Goal: Book appointment/travel/reservation

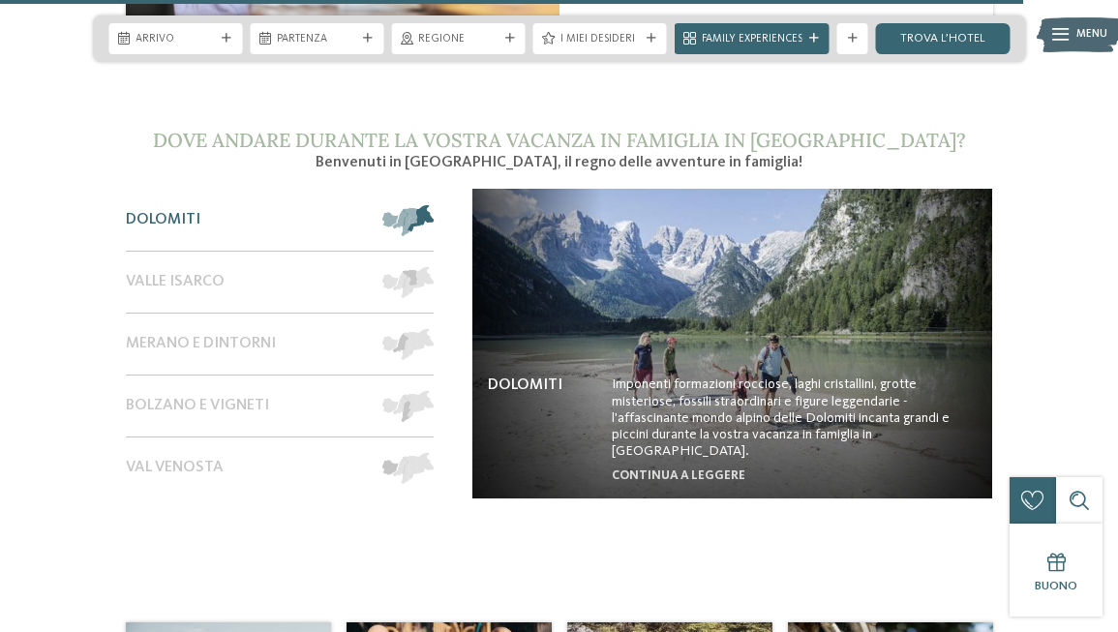
scroll to position [6525, 0]
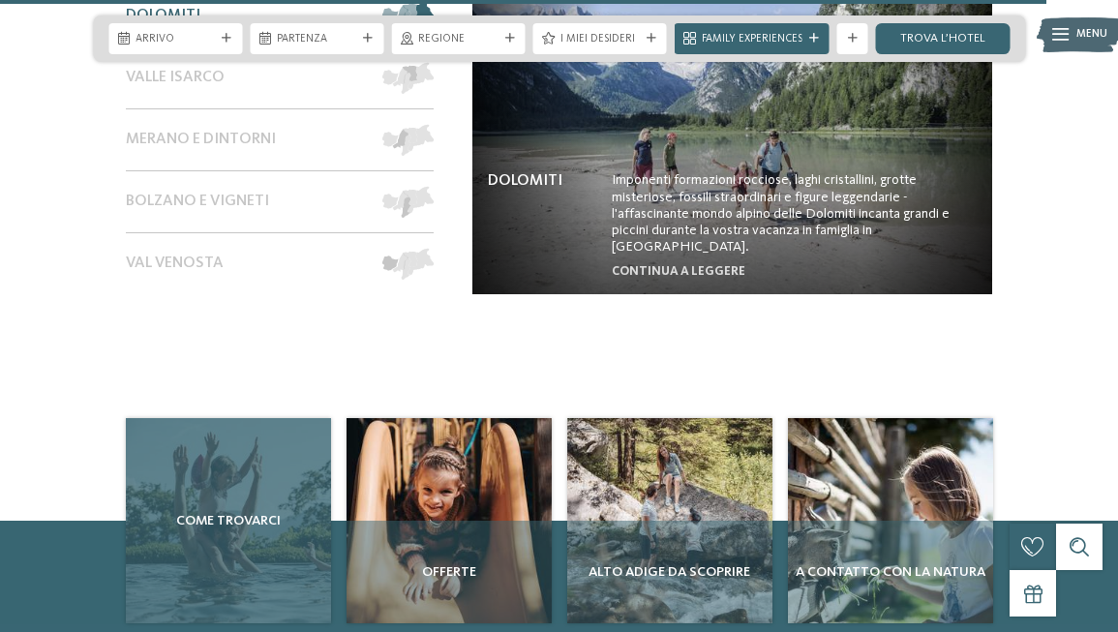
click at [237, 511] on span "Come trovarci" at bounding box center [229, 520] width 190 height 19
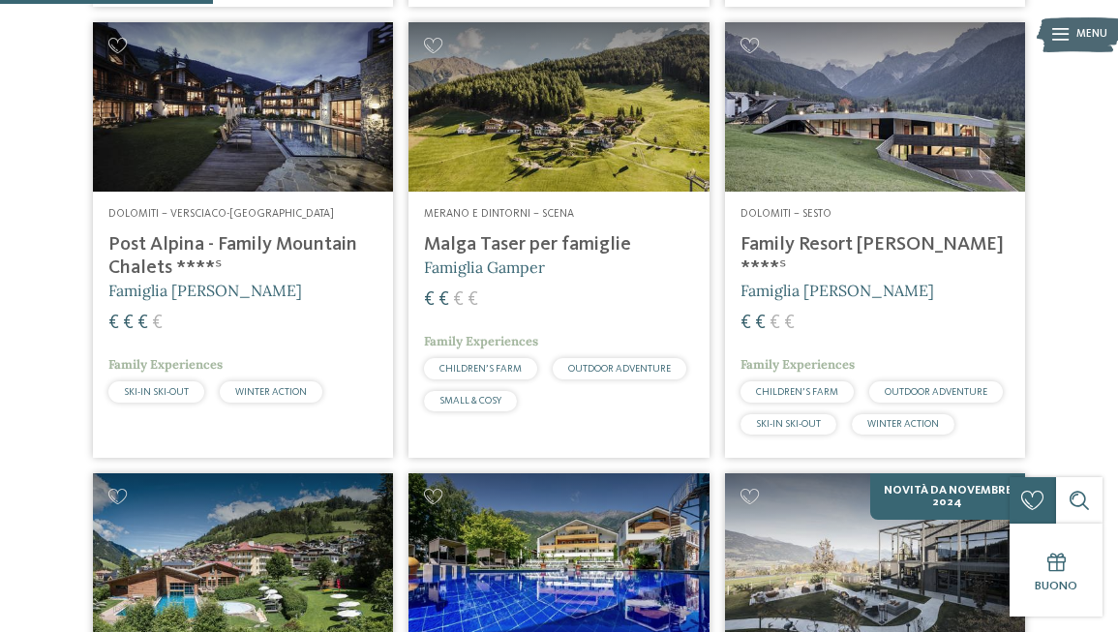
scroll to position [901, 0]
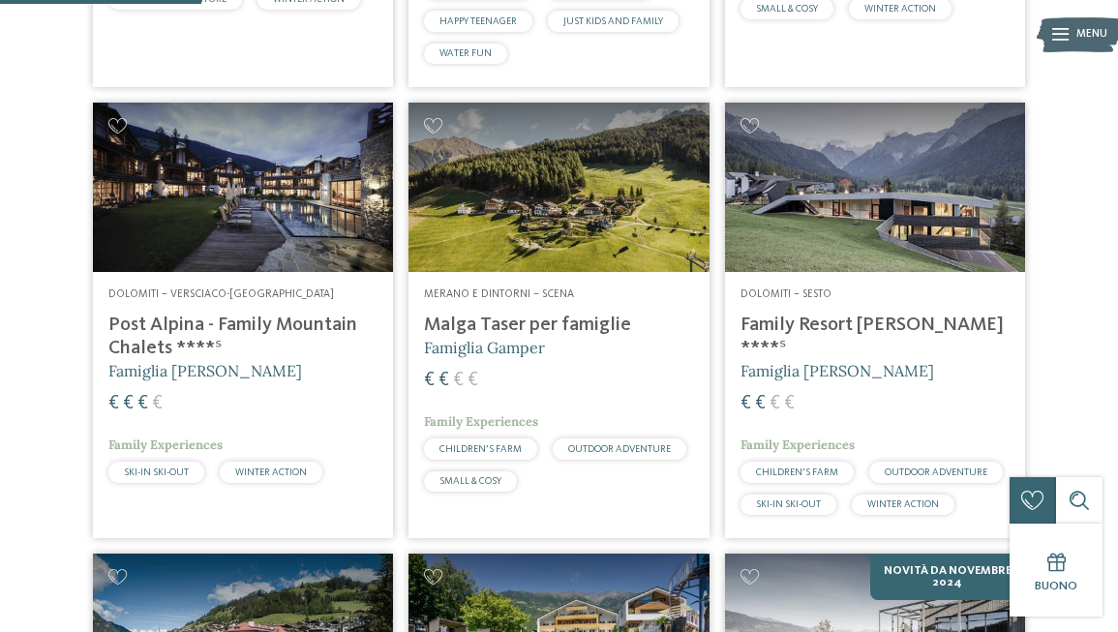
click at [288, 214] on img at bounding box center [243, 187] width 300 height 169
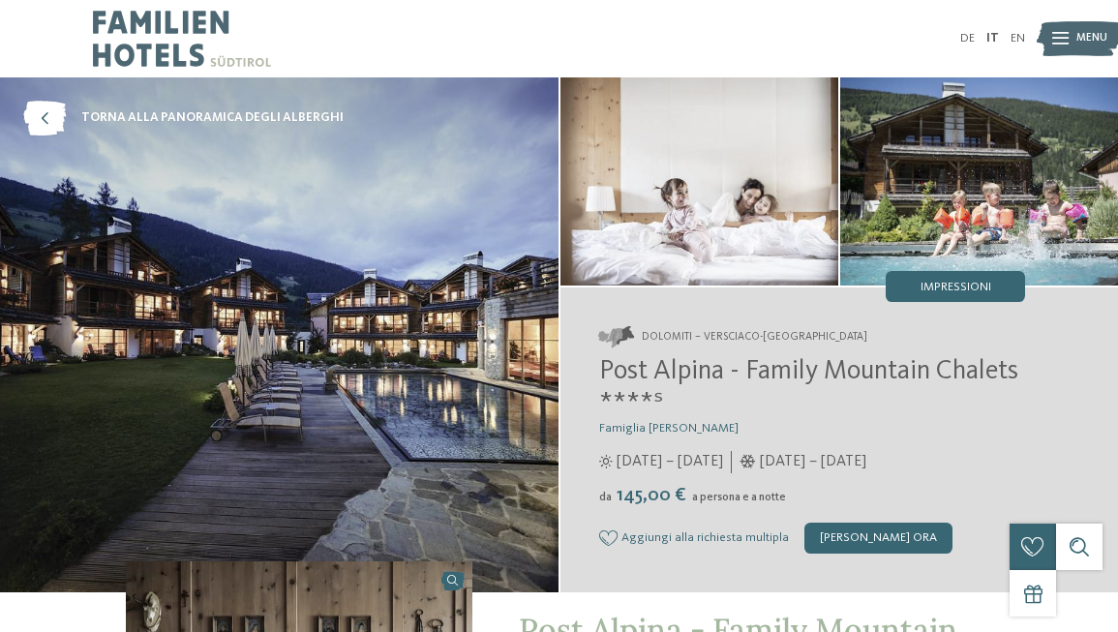
click at [323, 223] on img at bounding box center [279, 334] width 559 height 515
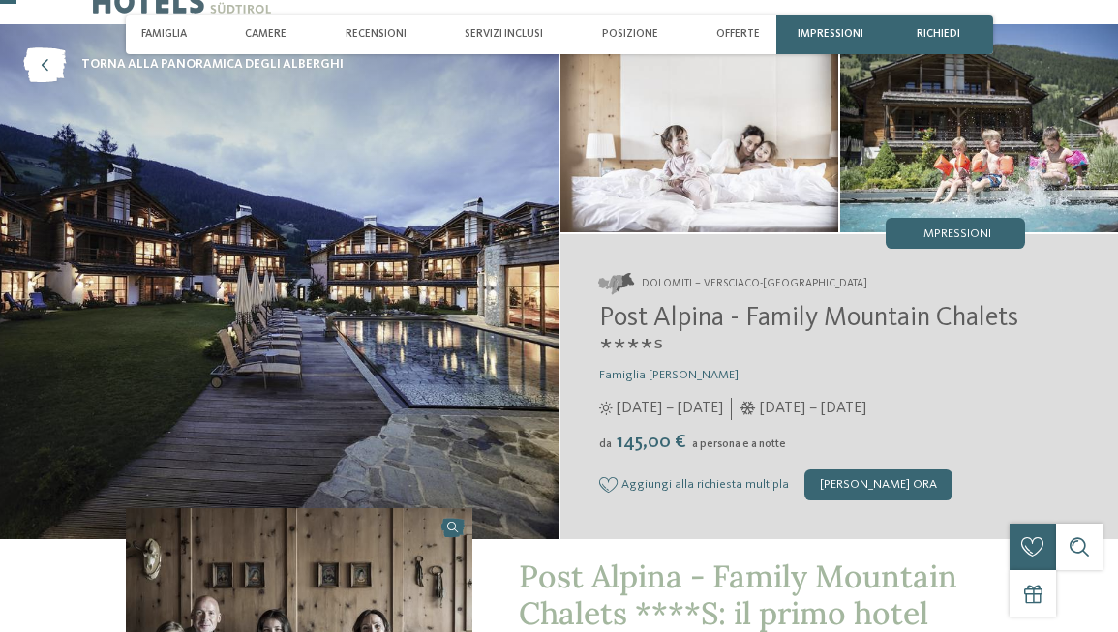
scroll to position [118, 0]
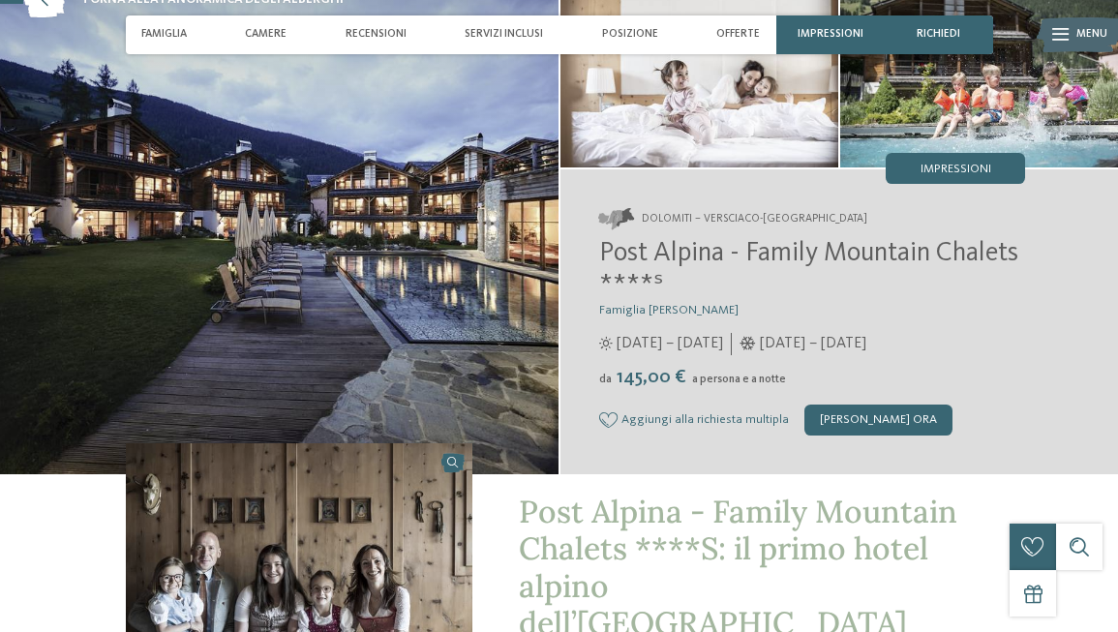
click at [363, 268] on img at bounding box center [279, 216] width 559 height 515
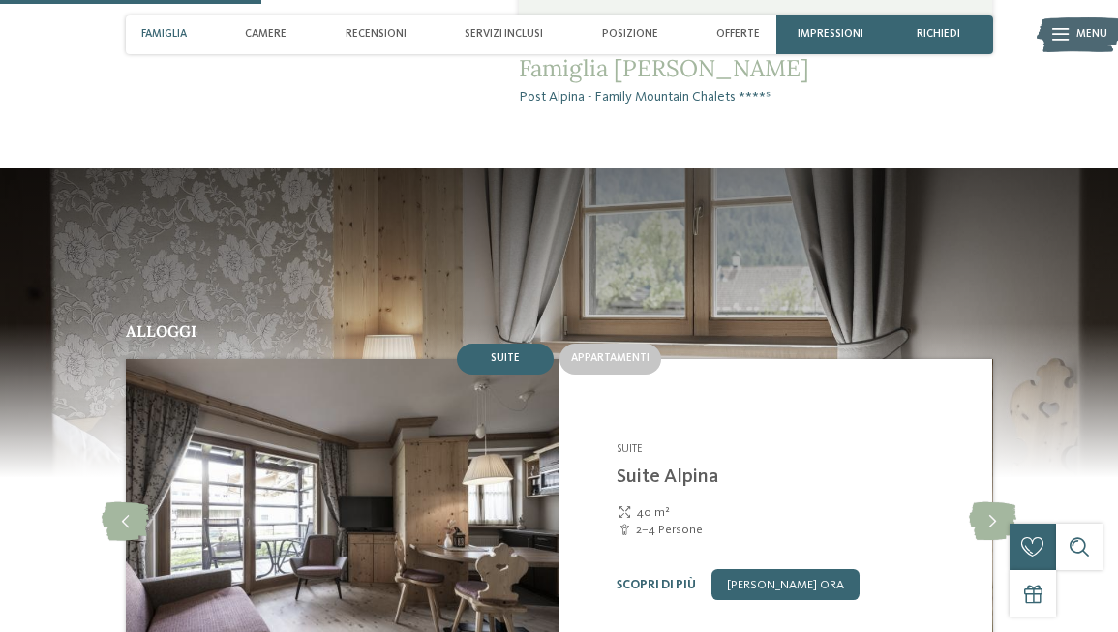
scroll to position [1432, 0]
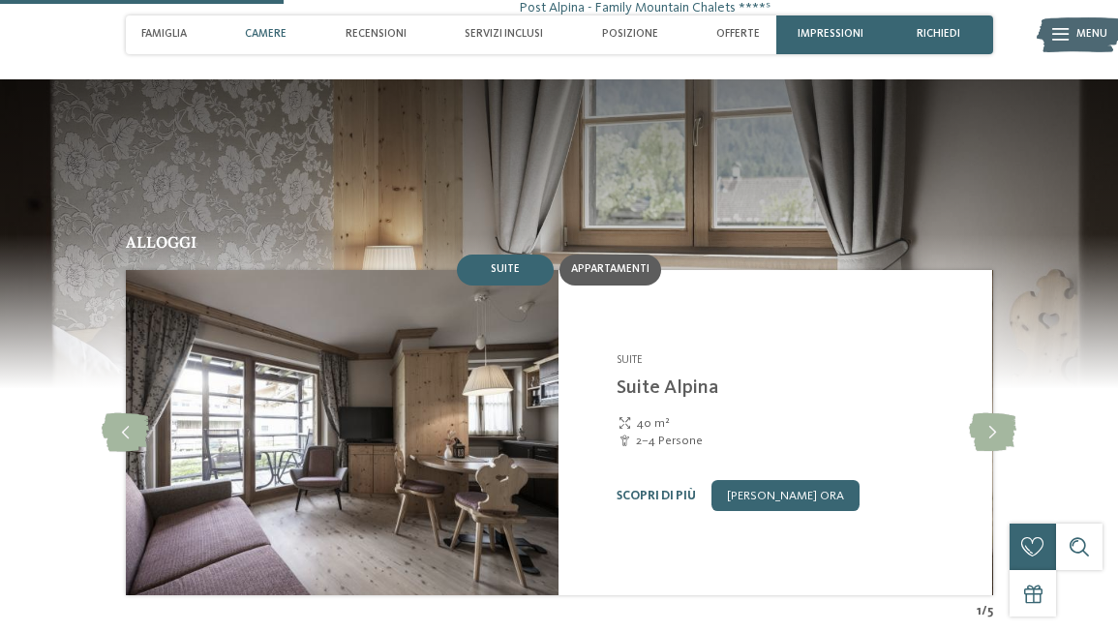
click at [621, 255] on div "Appartamenti" at bounding box center [611, 270] width 102 height 31
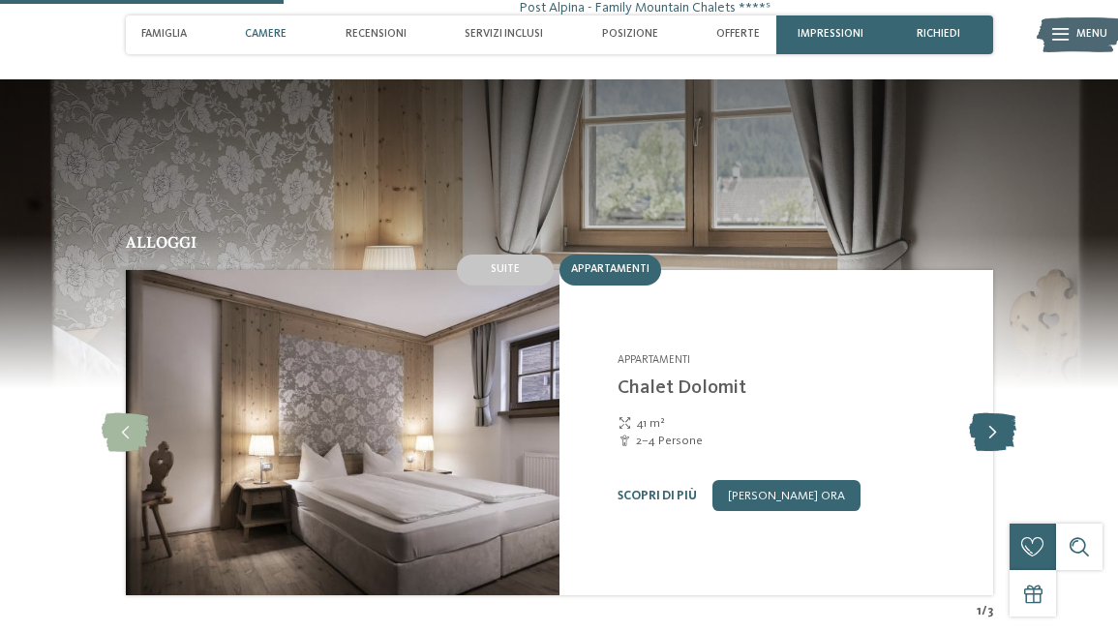
click at [987, 413] on icon at bounding box center [992, 432] width 47 height 39
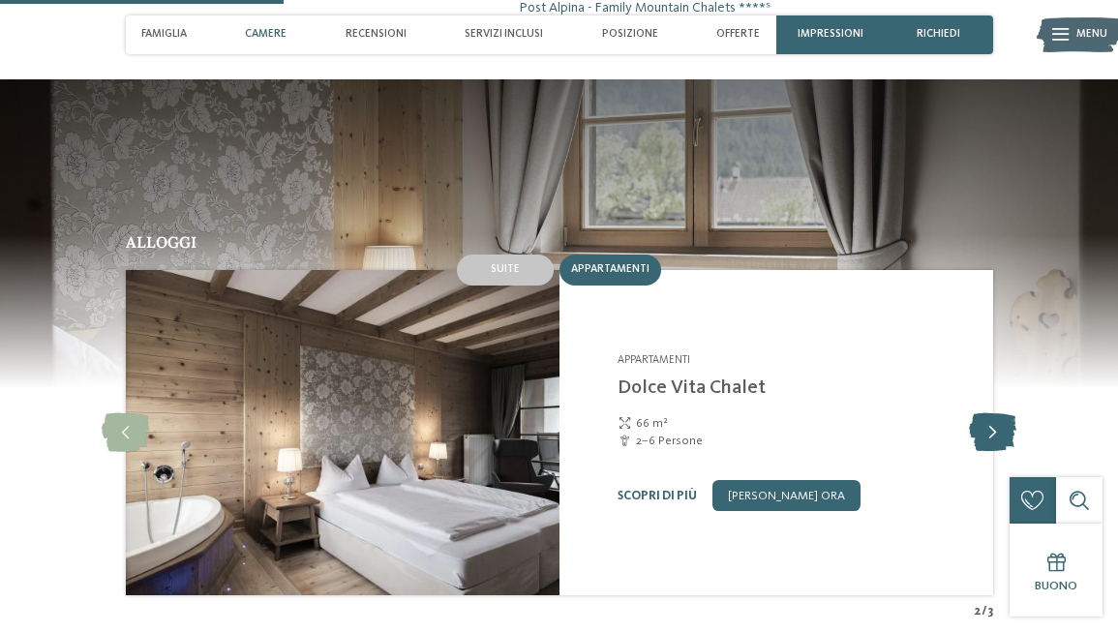
click at [996, 413] on icon at bounding box center [992, 432] width 47 height 39
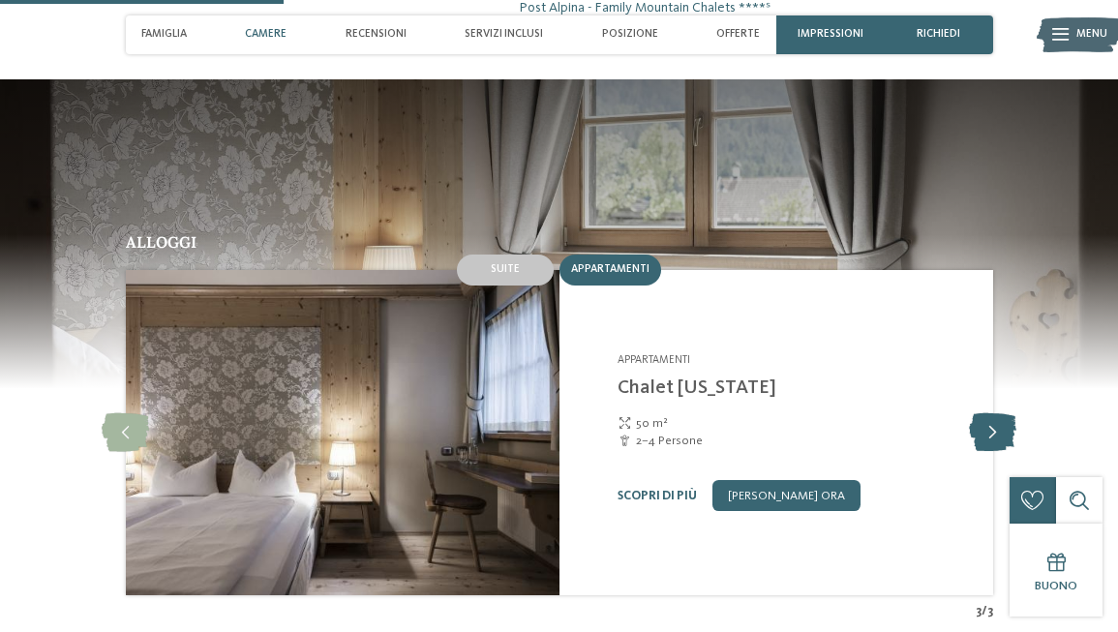
click at [996, 413] on icon at bounding box center [992, 432] width 47 height 39
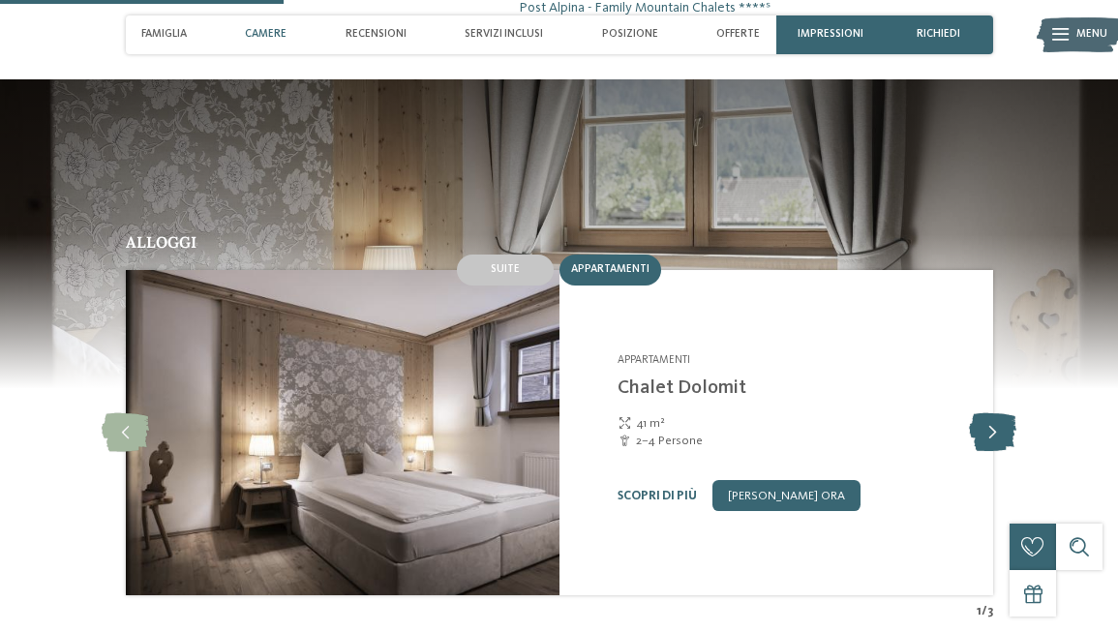
click at [1005, 413] on icon at bounding box center [992, 432] width 47 height 39
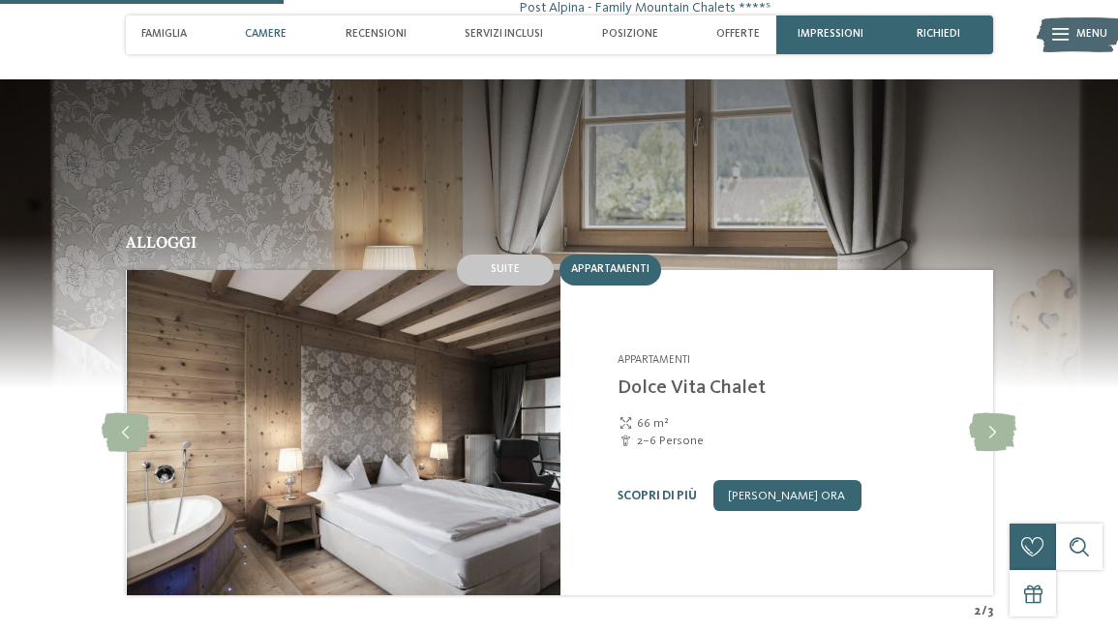
click at [523, 404] on img at bounding box center [343, 432] width 434 height 325
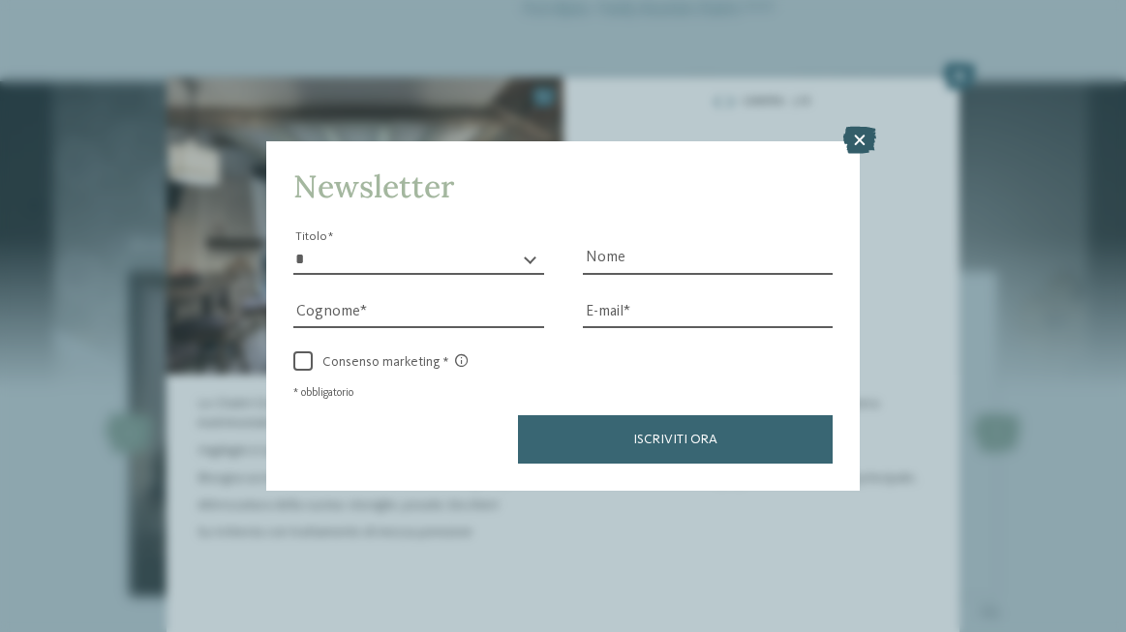
click at [861, 134] on icon at bounding box center [859, 140] width 33 height 27
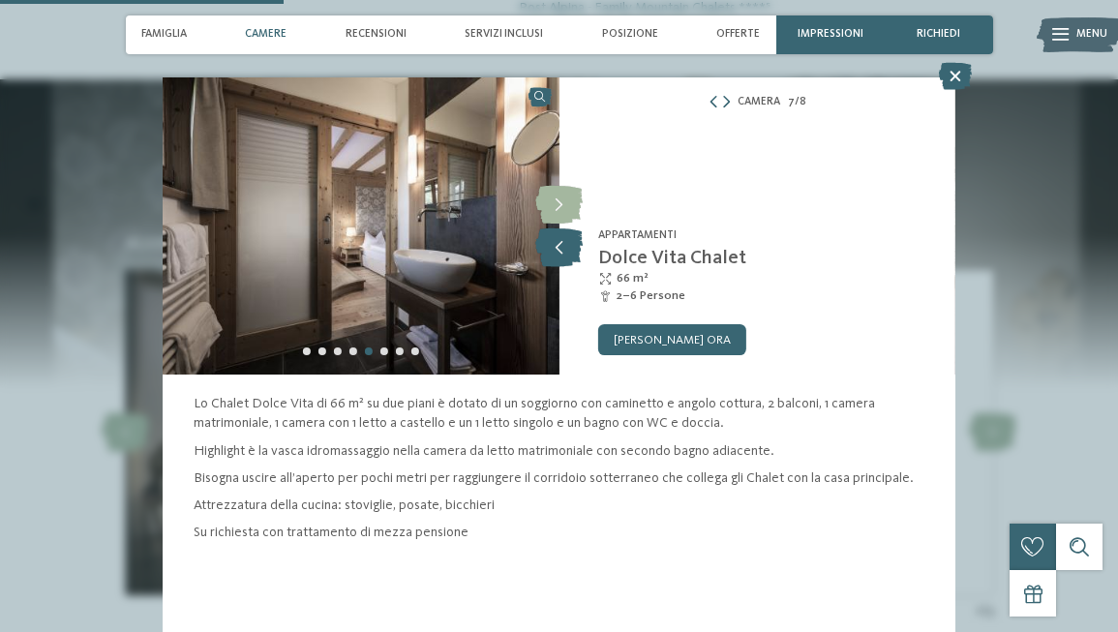
click at [560, 245] on icon at bounding box center [558, 247] width 47 height 39
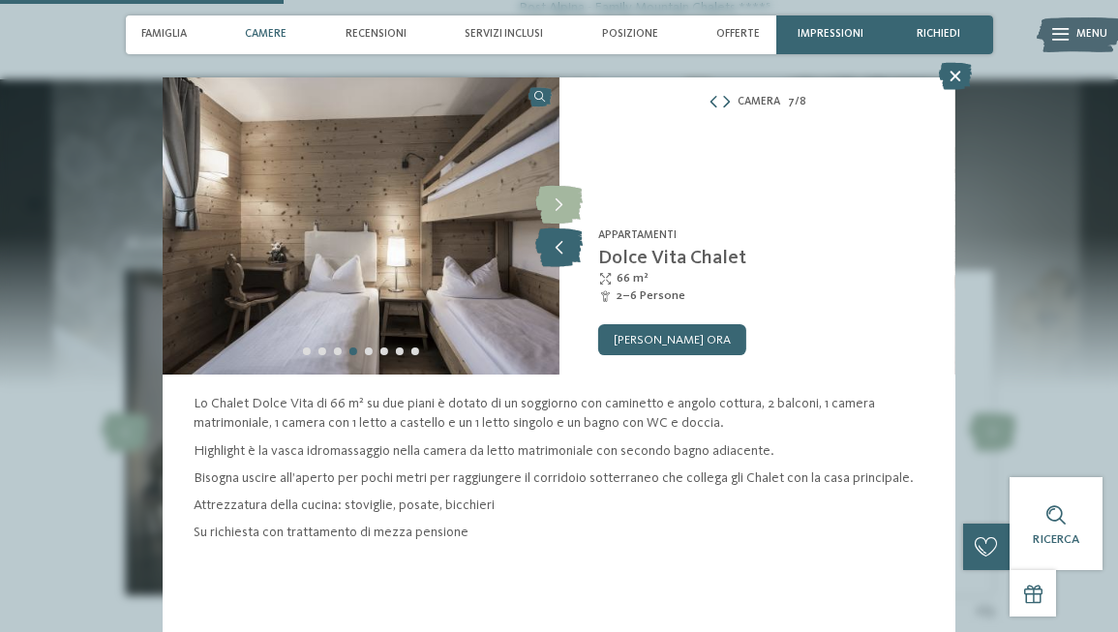
click at [561, 246] on icon at bounding box center [558, 247] width 47 height 39
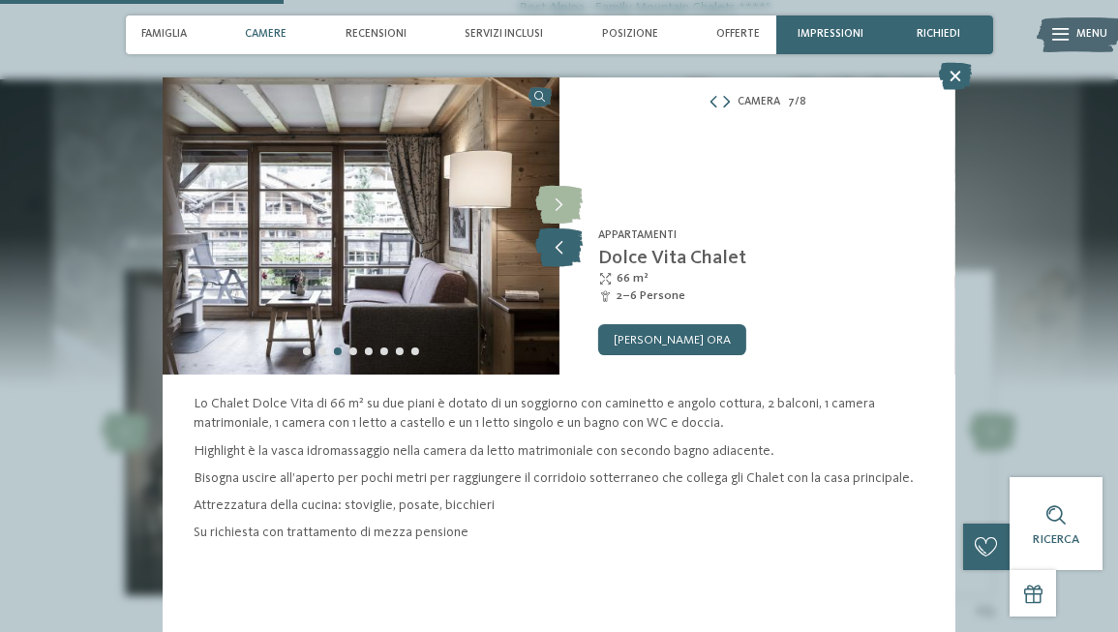
click at [560, 244] on icon at bounding box center [558, 247] width 47 height 39
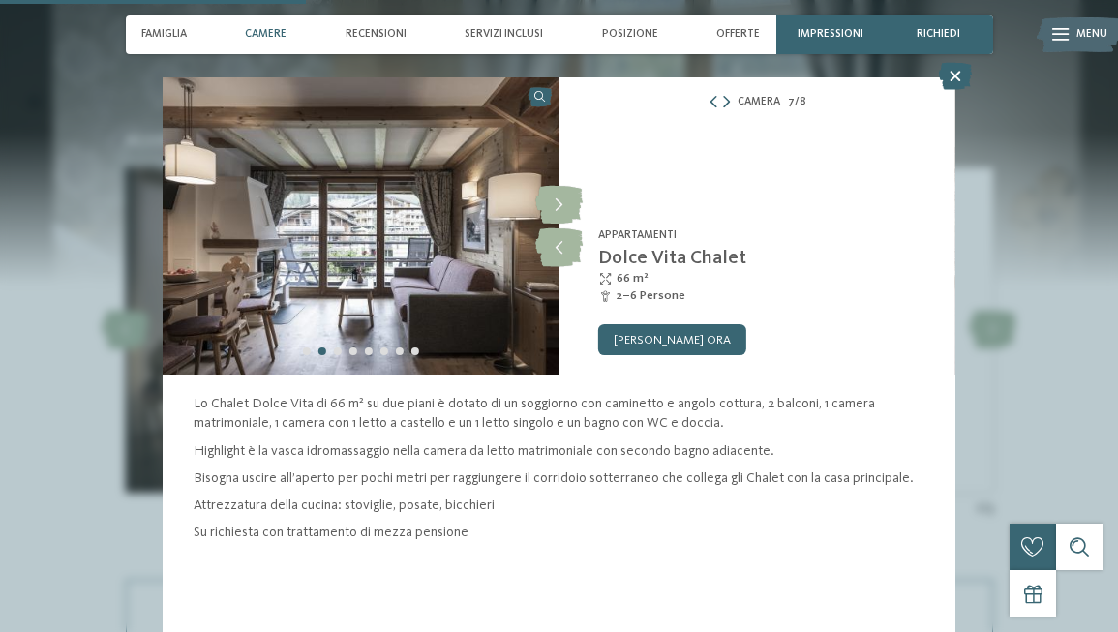
scroll to position [1541, 0]
click at [956, 75] on icon at bounding box center [955, 76] width 33 height 27
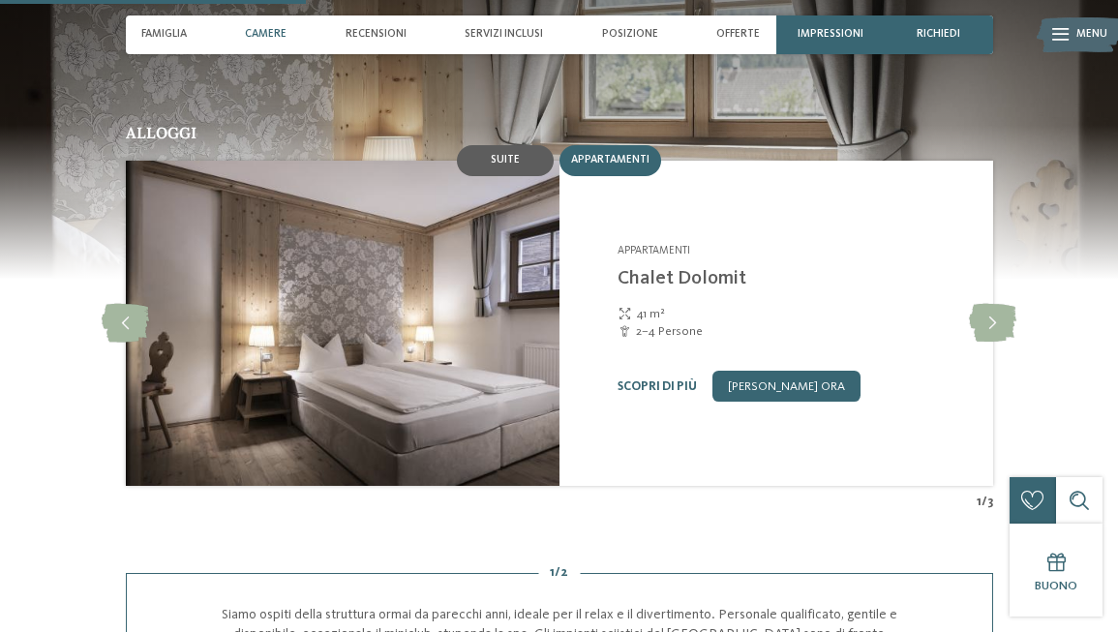
click at [510, 145] on div "Suite" at bounding box center [505, 160] width 97 height 31
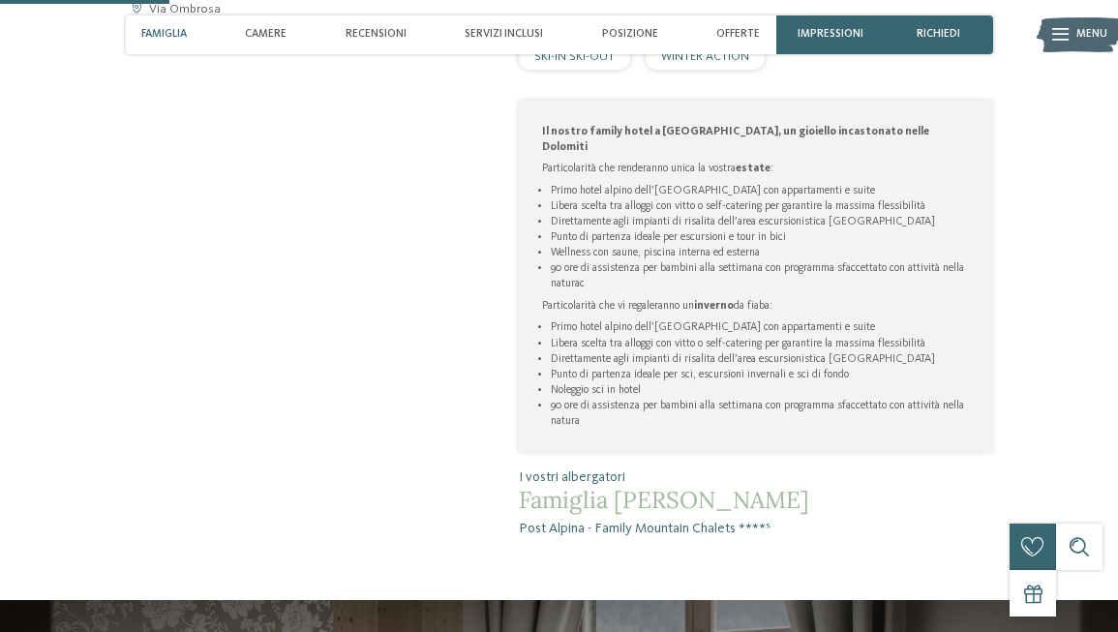
scroll to position [758, 0]
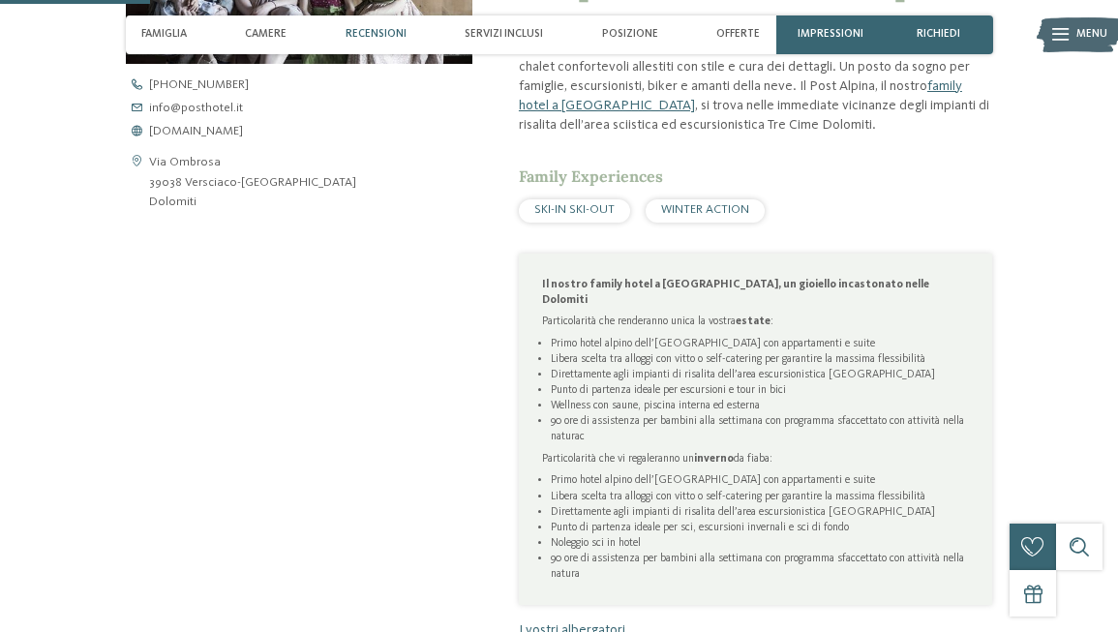
click at [394, 33] on span "Recensioni" at bounding box center [376, 34] width 61 height 13
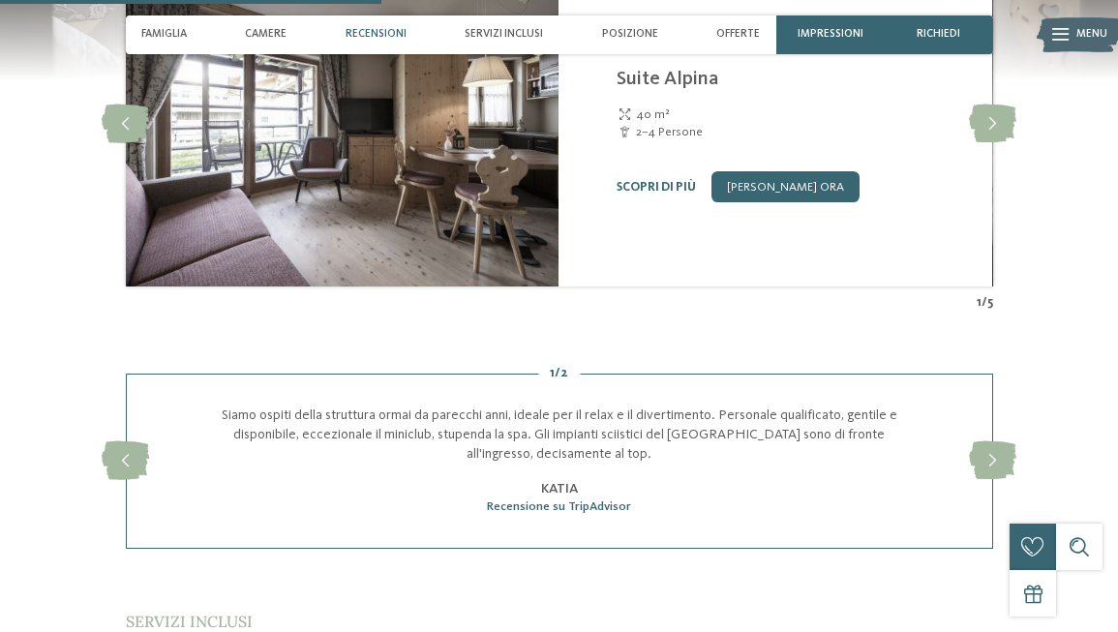
scroll to position [1954, 0]
